Goal: Transaction & Acquisition: Purchase product/service

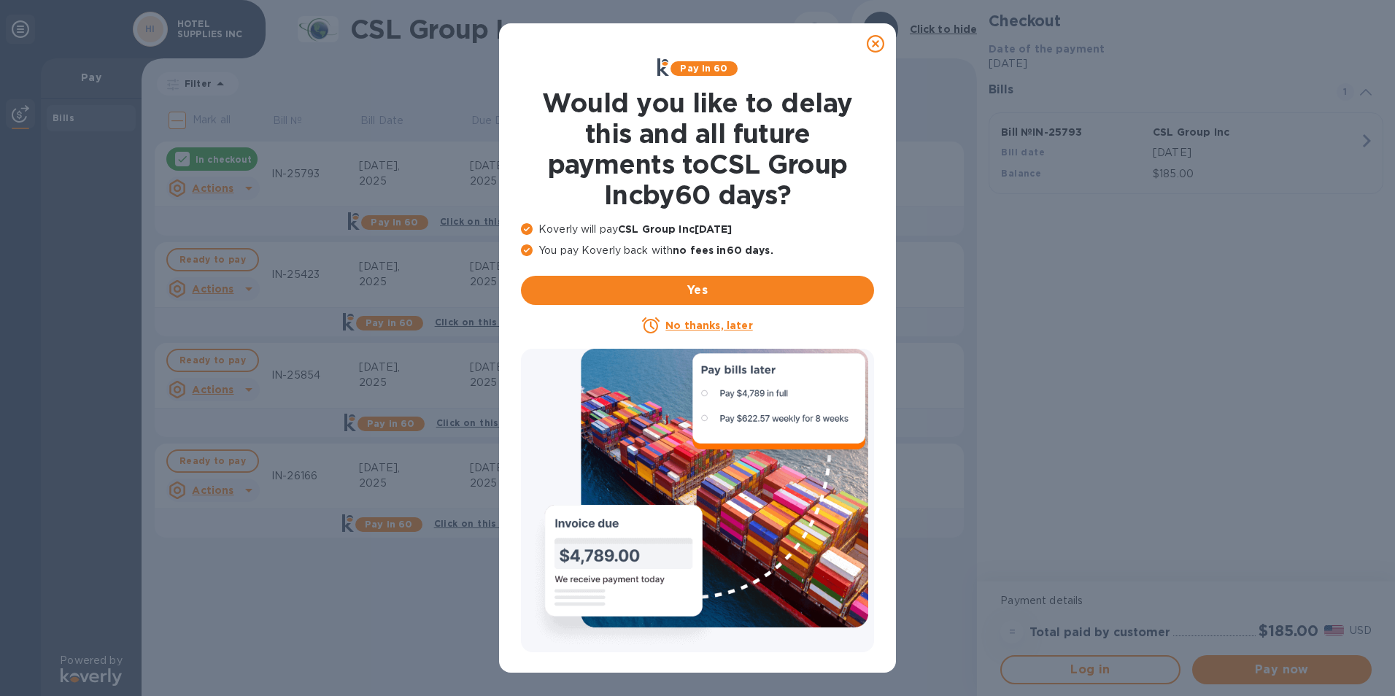
click at [877, 50] on icon at bounding box center [876, 44] width 18 height 18
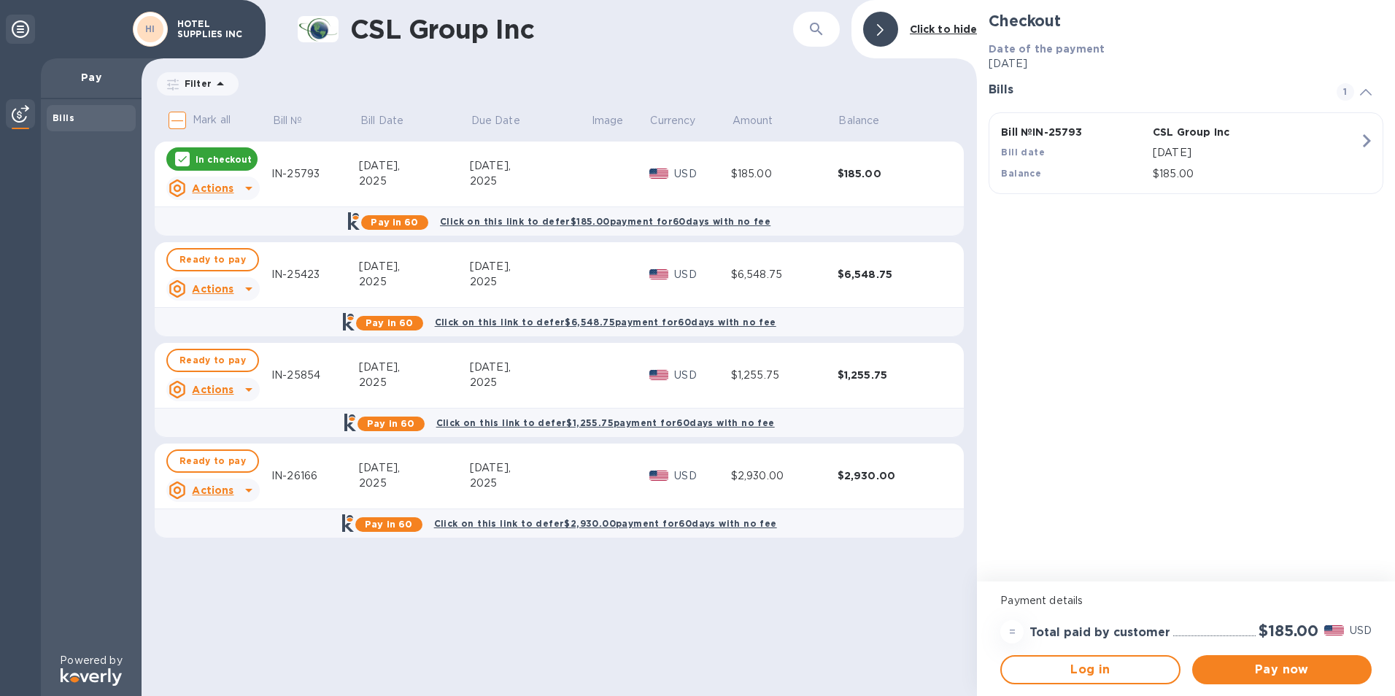
click at [870, 172] on div "$185.00" at bounding box center [891, 173] width 107 height 15
click at [1293, 661] on span "Pay now" at bounding box center [1282, 670] width 156 height 18
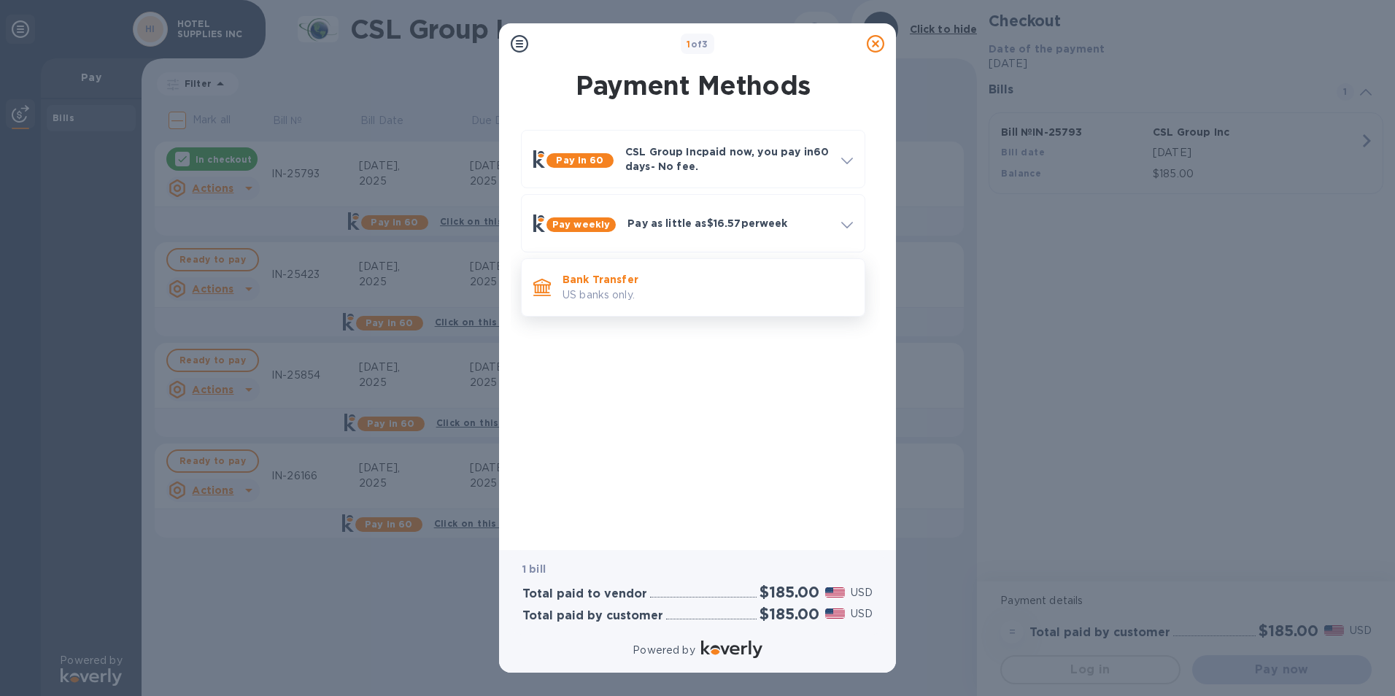
click at [618, 292] on p "US banks only." at bounding box center [708, 294] width 290 height 15
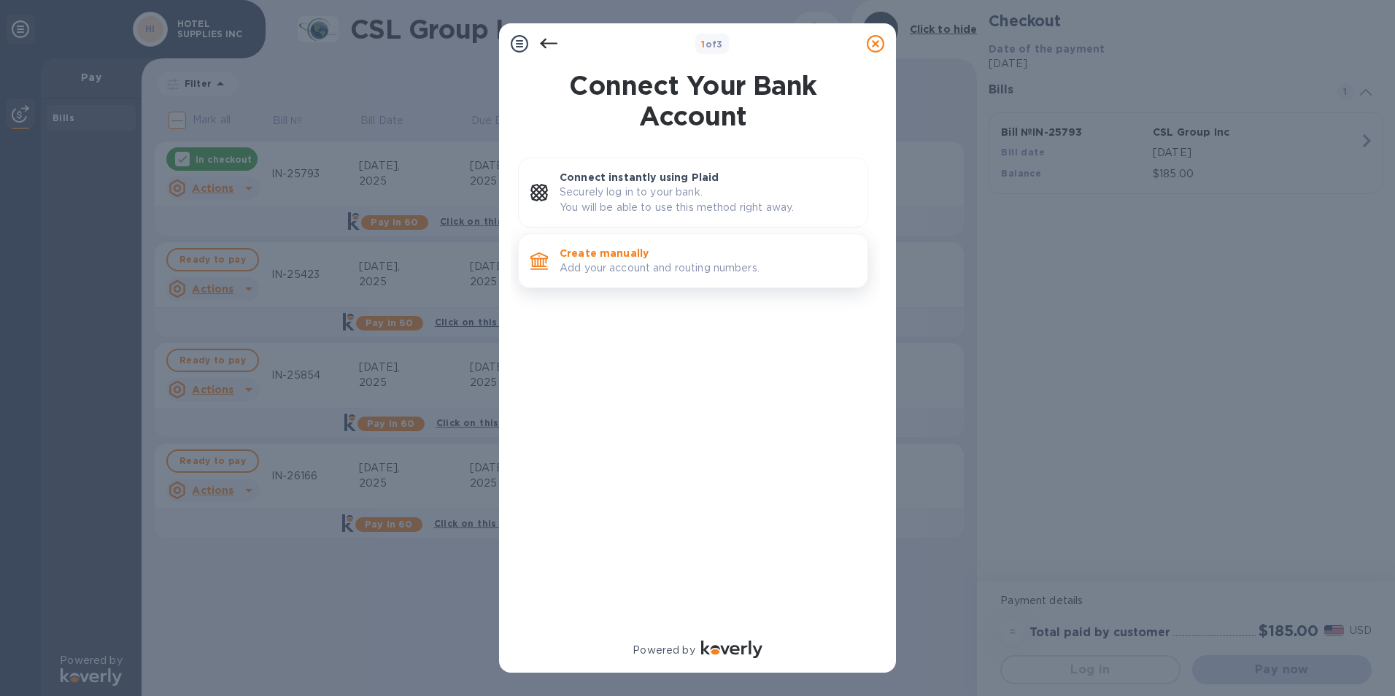
click at [615, 250] on p "Create manually" at bounding box center [708, 253] width 296 height 15
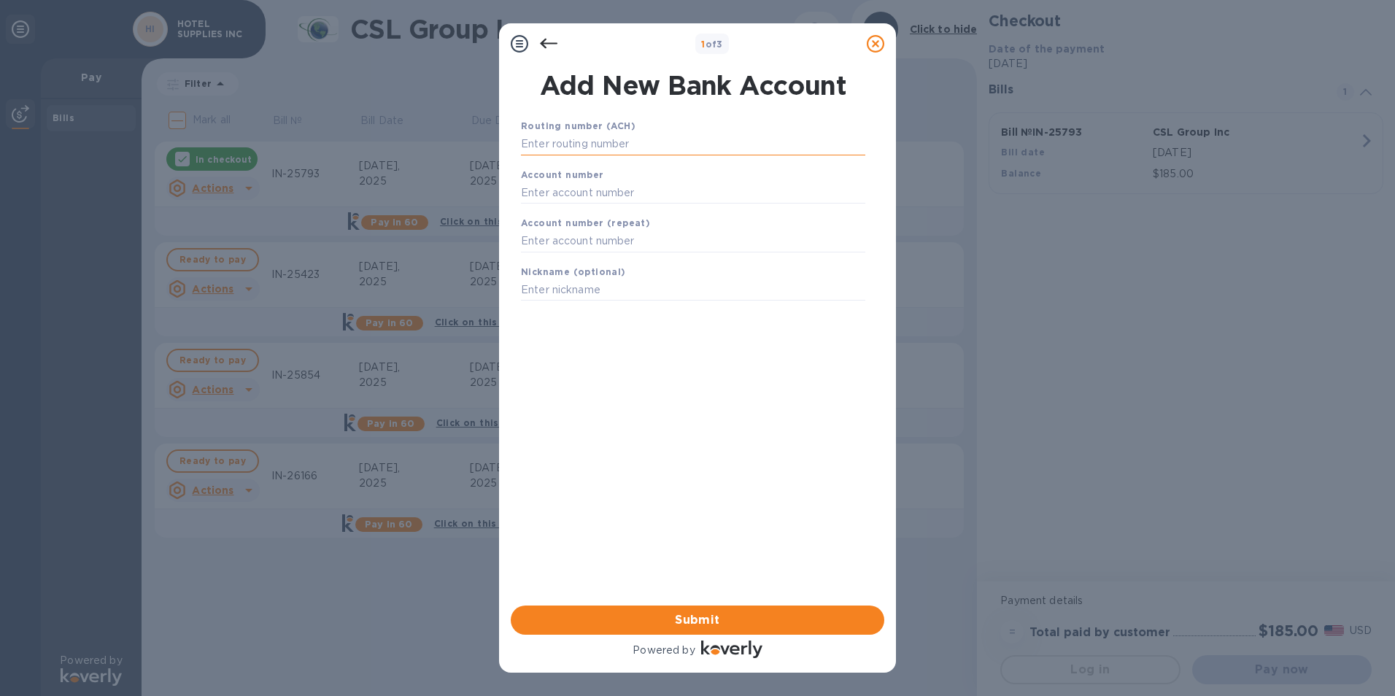
click at [584, 142] on input "text" at bounding box center [693, 145] width 344 height 22
type input "021200025"
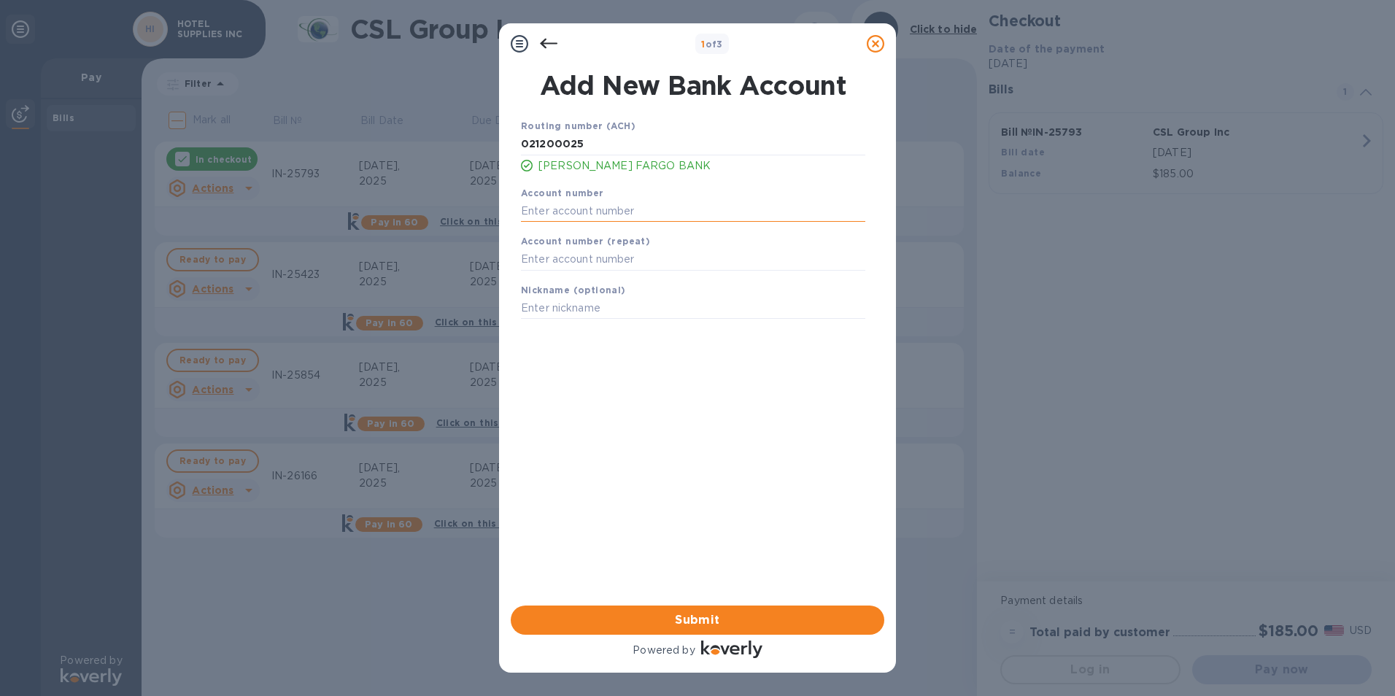
click at [576, 205] on input "text" at bounding box center [693, 211] width 344 height 22
type input "2000039135847"
click at [605, 253] on input "text" at bounding box center [693, 260] width 344 height 22
type input "2000039135847"
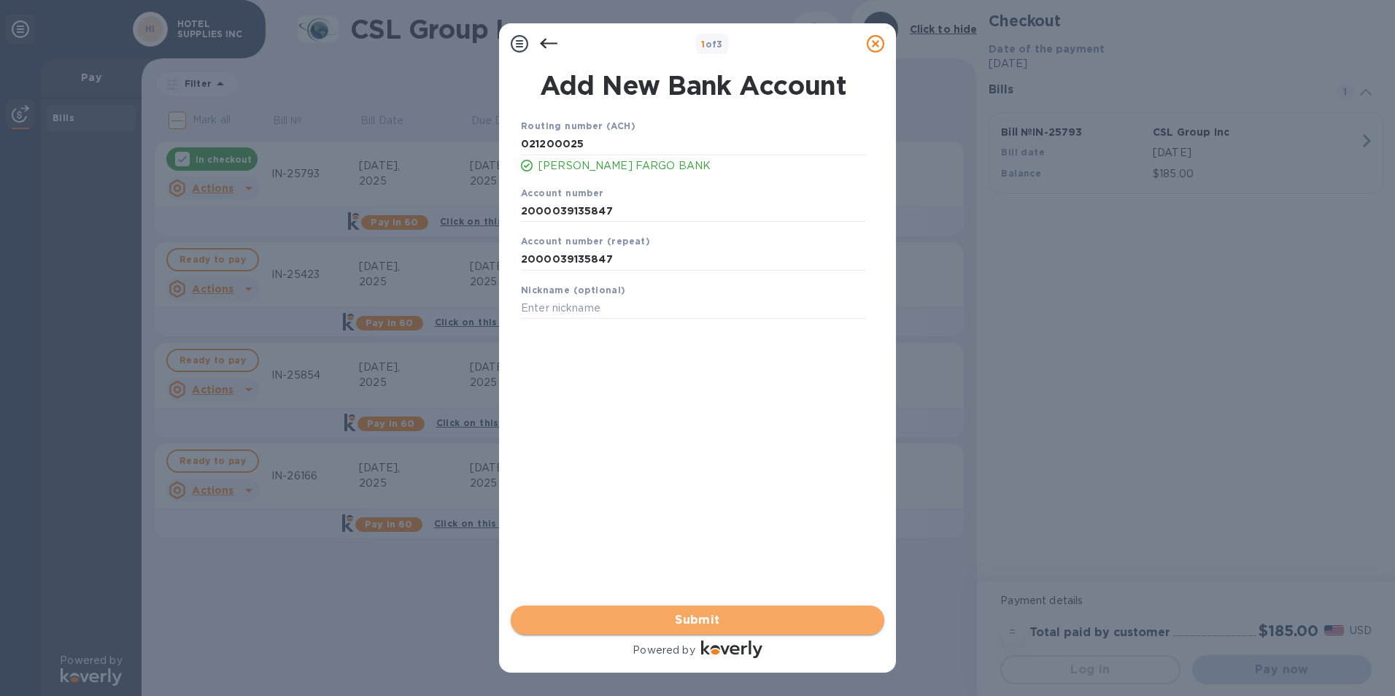
click at [765, 615] on span "Submit" at bounding box center [697, 620] width 350 height 18
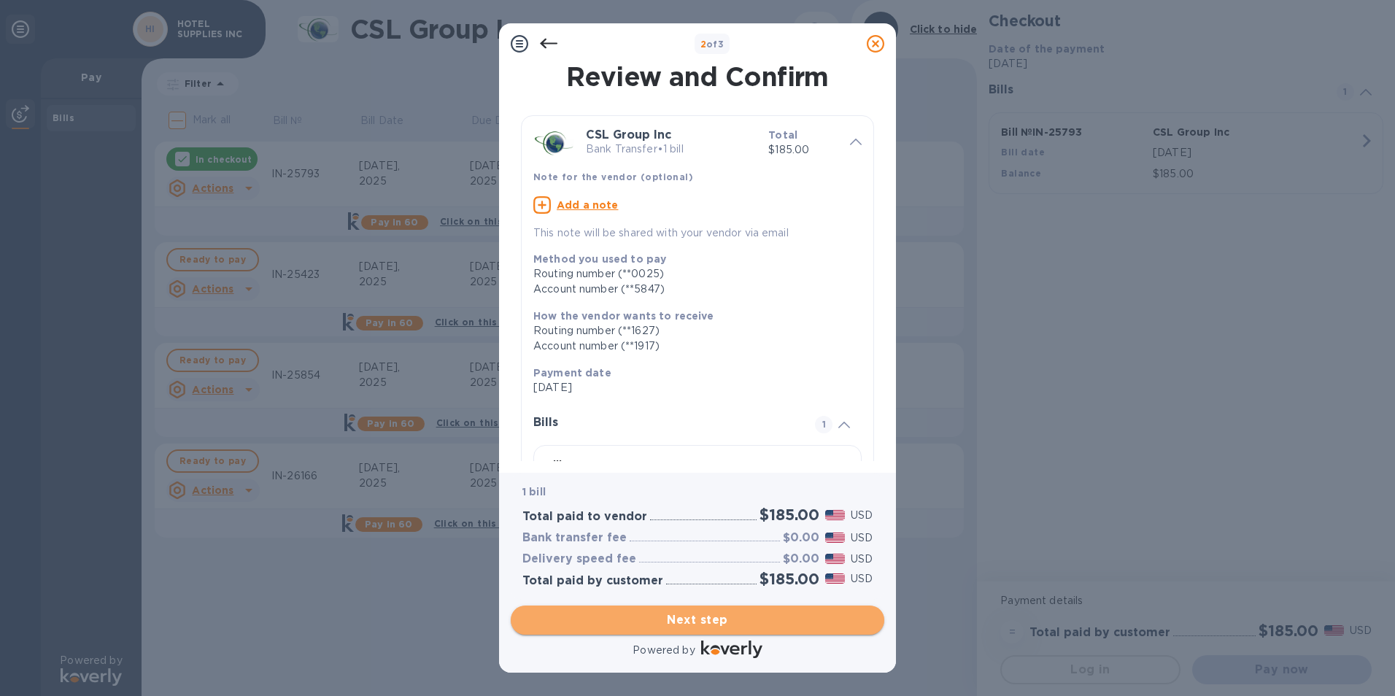
click at [765, 615] on span "Next step" at bounding box center [697, 620] width 350 height 18
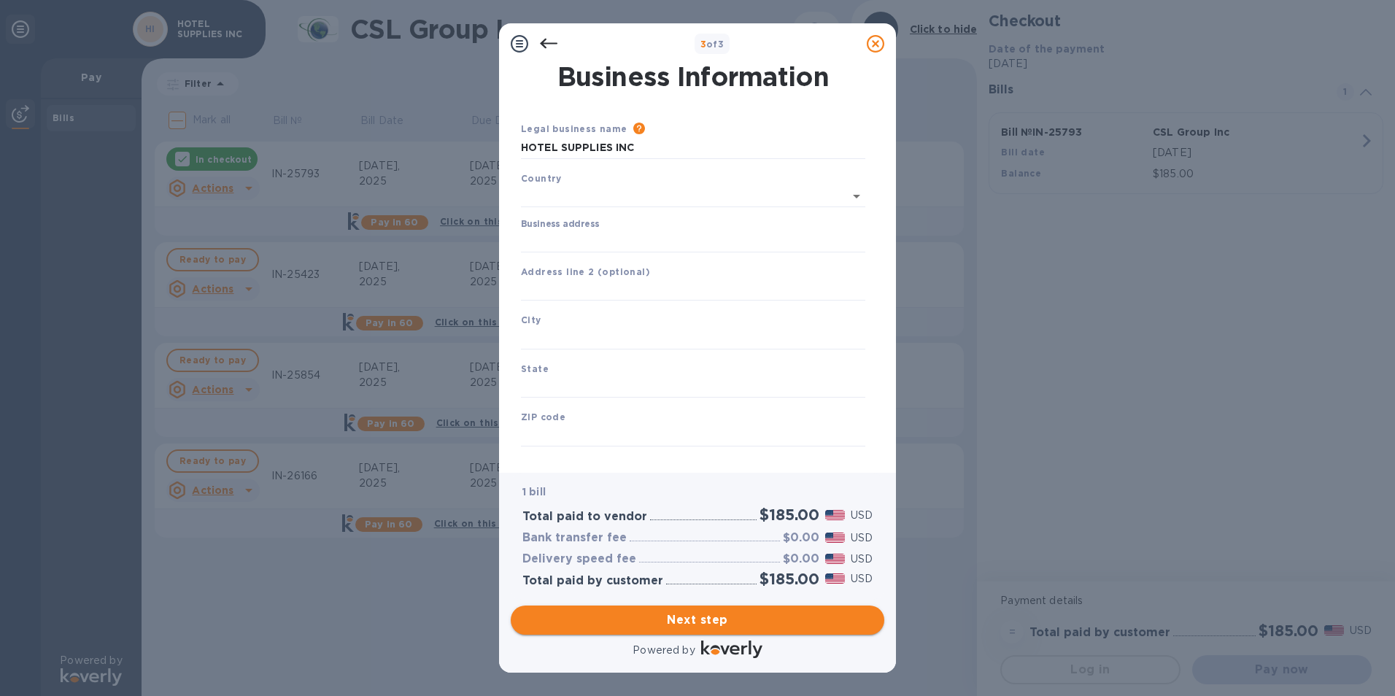
type input "[GEOGRAPHIC_DATA]"
click at [588, 240] on input "Business address" at bounding box center [693, 239] width 344 height 22
type input "[STREET_ADDRESS]"
type input "[GEOGRAPHIC_DATA]"
type input "PA"
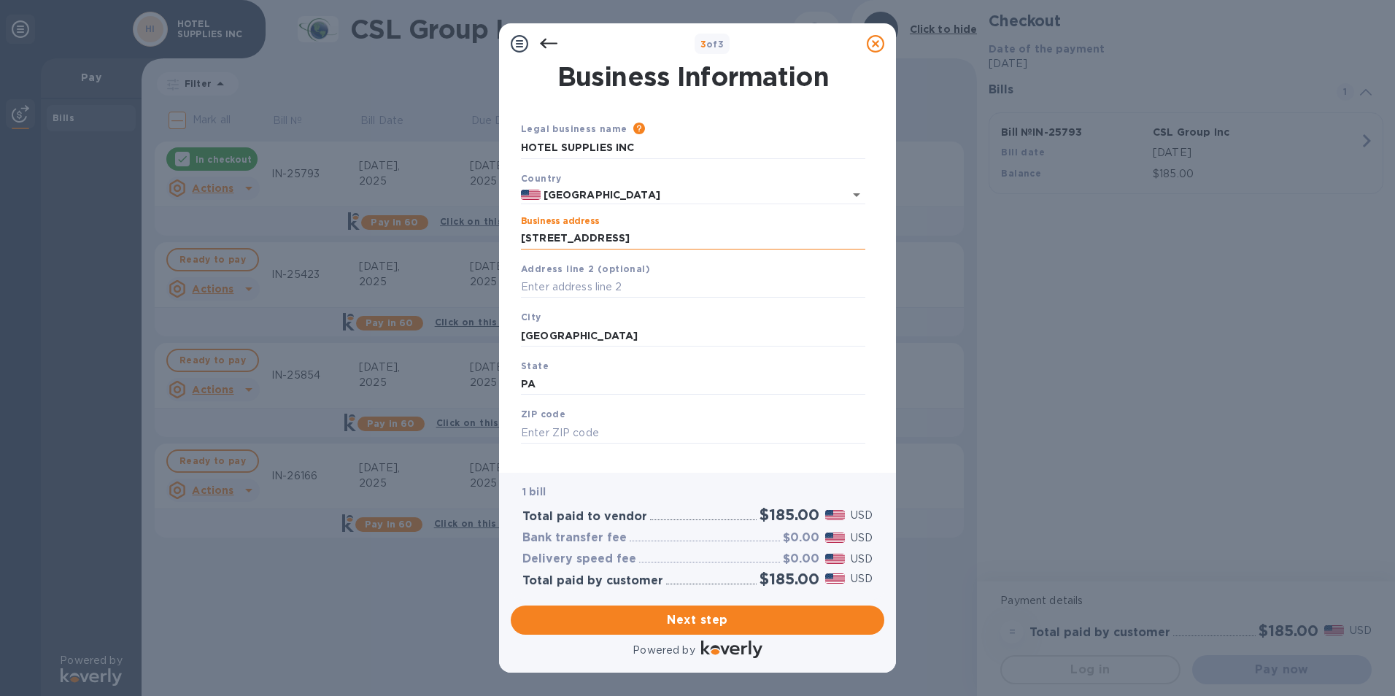
type input "19134"
click at [675, 617] on span "Next step" at bounding box center [697, 620] width 350 height 18
click at [624, 328] on input "[GEOGRAPHIC_DATA]" at bounding box center [693, 336] width 344 height 22
type input "P"
type input "[GEOGRAPHIC_DATA]"
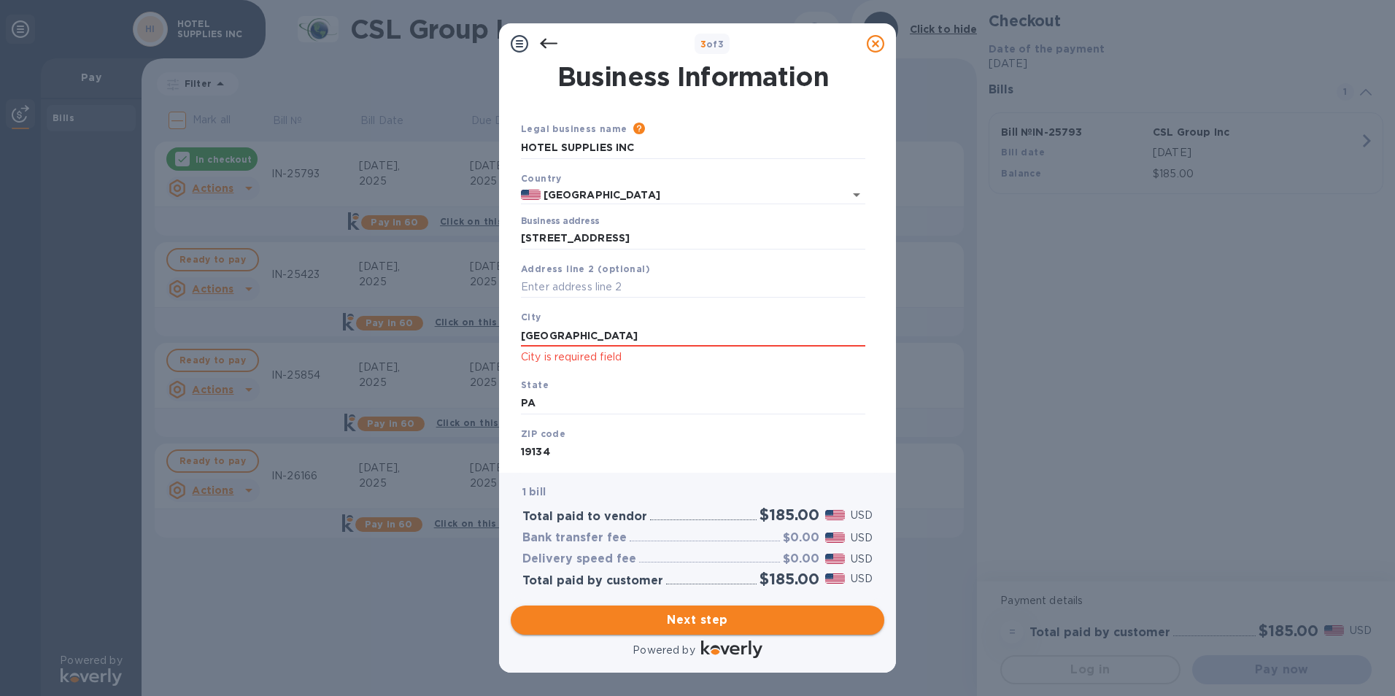
click at [660, 611] on span "Next step" at bounding box center [697, 620] width 350 height 18
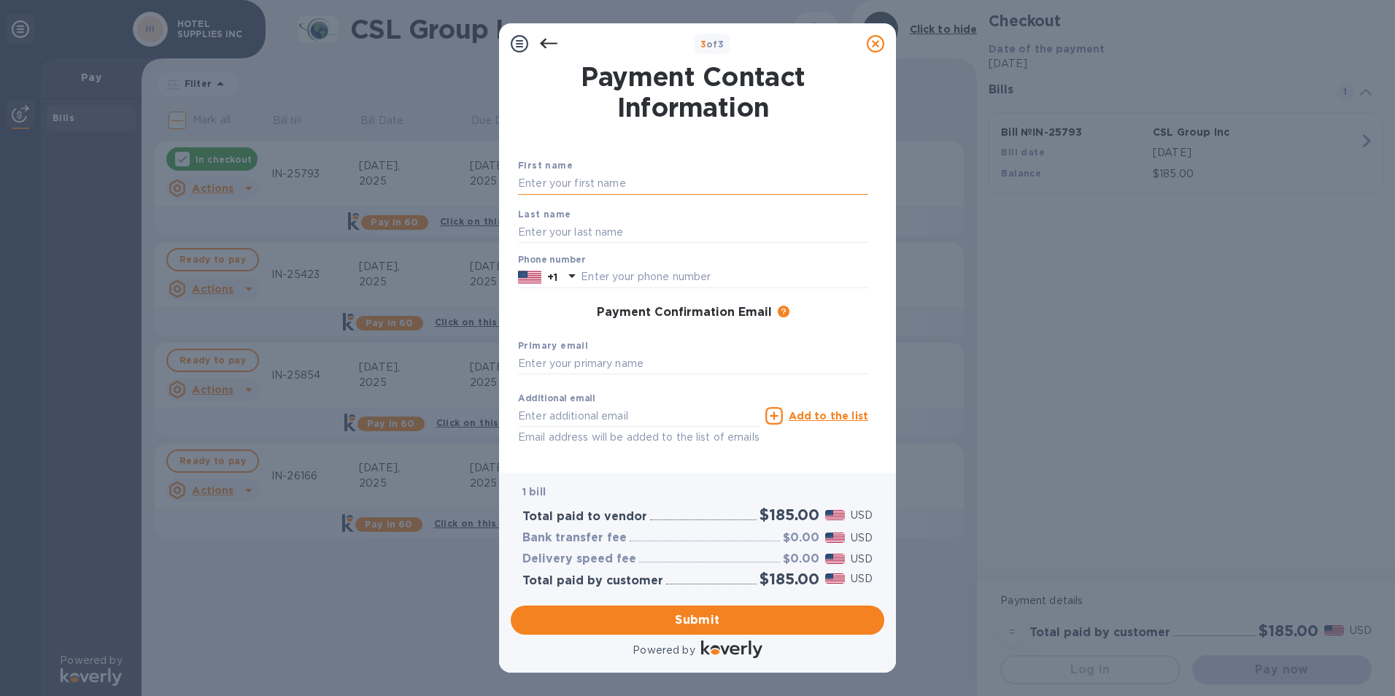
click at [601, 188] on input "text" at bounding box center [693, 184] width 350 height 22
type input "Rishi"
type input "Gor"
type input "6096856134"
click at [728, 622] on span "Submit" at bounding box center [697, 620] width 350 height 18
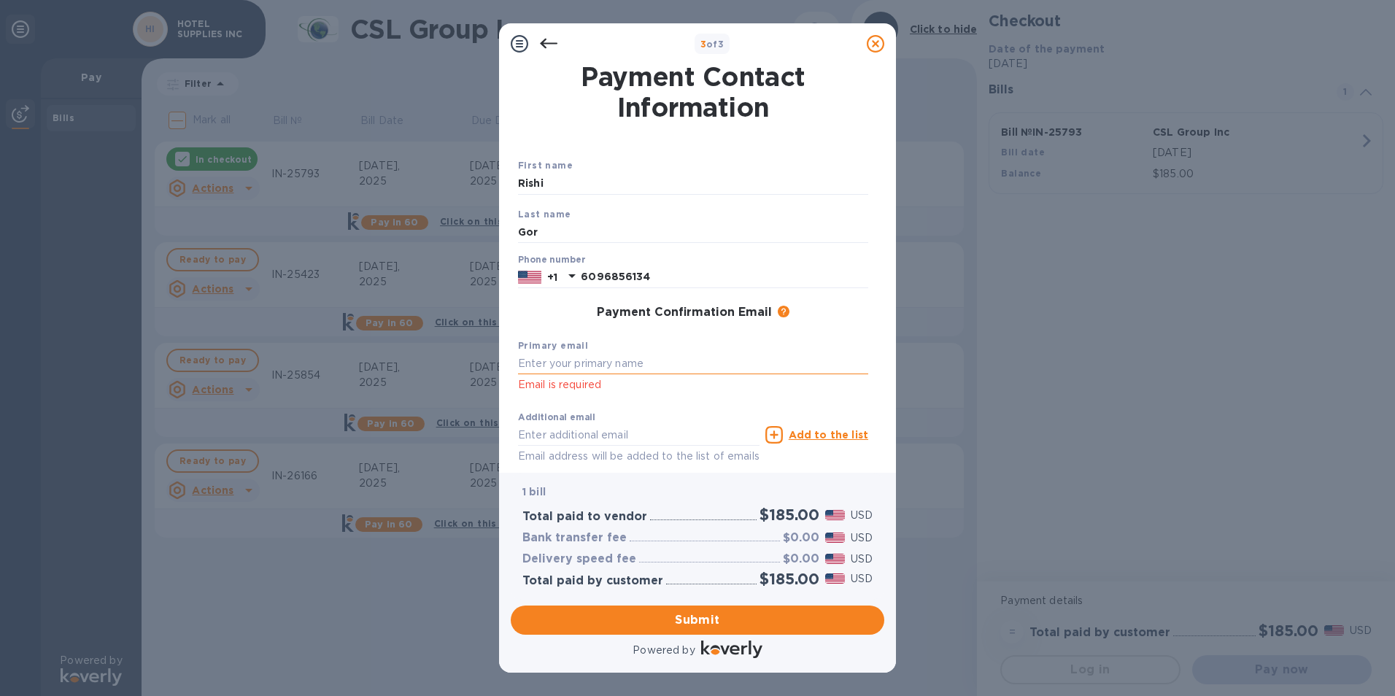
click at [590, 369] on input "text" at bounding box center [693, 364] width 350 height 22
type input "[EMAIL_ADDRESS][DOMAIN_NAME]"
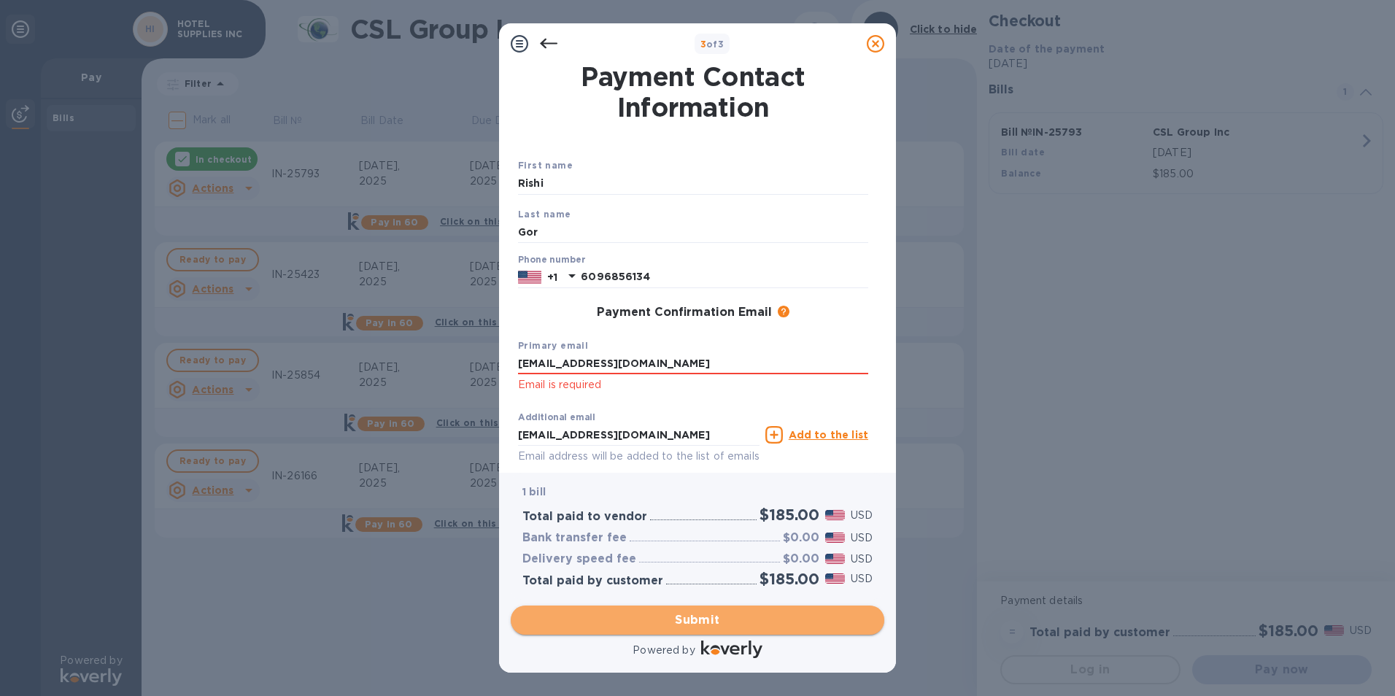
click at [687, 624] on span "Submit" at bounding box center [697, 620] width 350 height 18
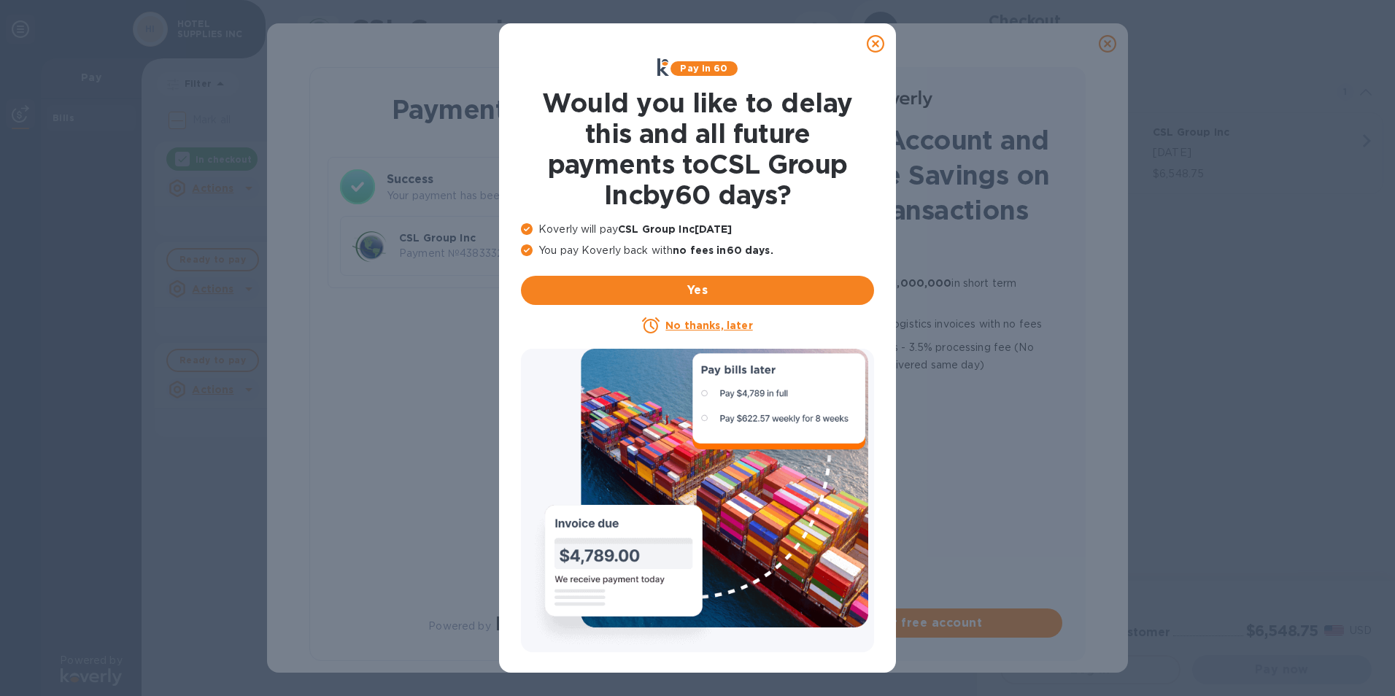
click at [741, 328] on u "No thanks, later" at bounding box center [708, 326] width 87 height 12
